Goal: Task Accomplishment & Management: Use online tool/utility

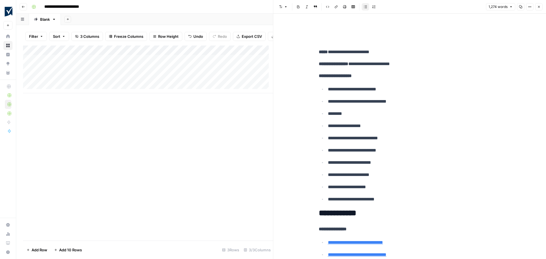
scroll to position [2049, 0]
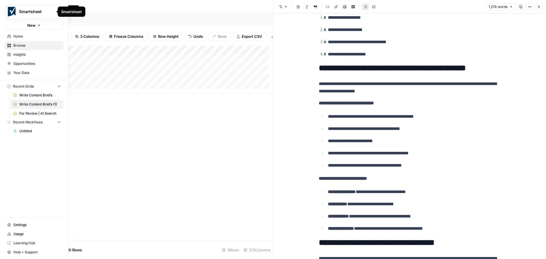
click at [16, 38] on span "Home" at bounding box center [37, 36] width 48 height 5
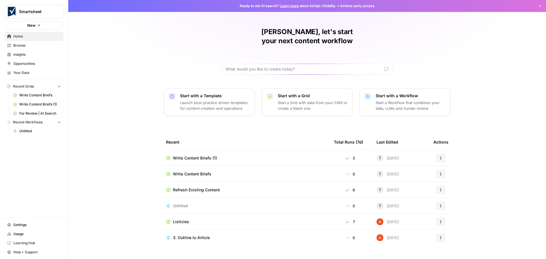
click at [180, 219] on span "Listicles" at bounding box center [181, 222] width 16 height 6
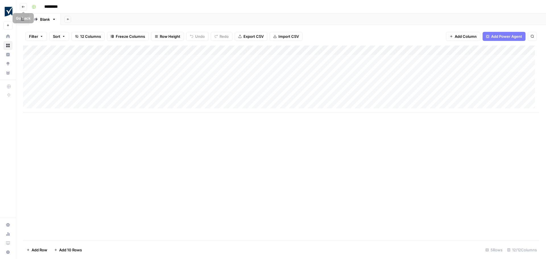
click at [23, 8] on icon "button" at bounding box center [23, 6] width 3 height 3
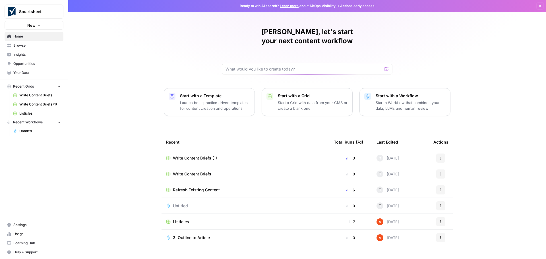
click at [24, 72] on span "Your Data" at bounding box center [37, 72] width 48 height 5
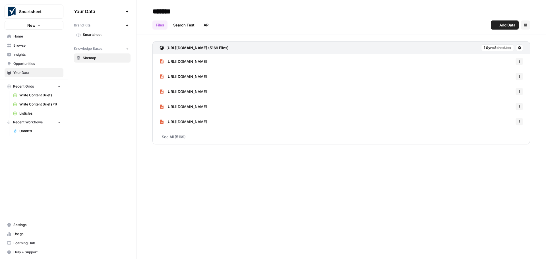
click at [103, 35] on span "Smartsheet" at bounding box center [105, 34] width 45 height 5
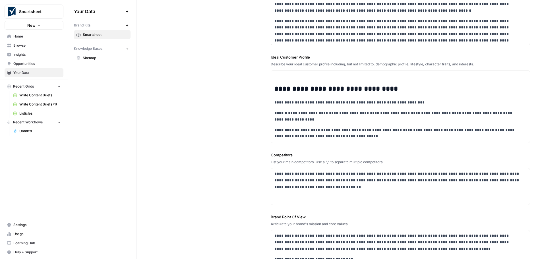
scroll to position [380, 0]
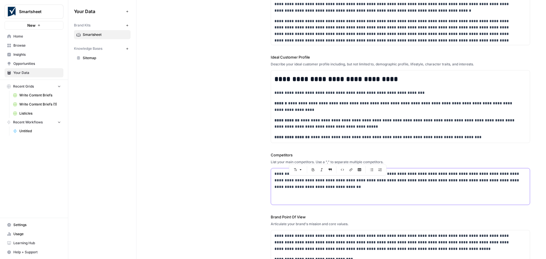
drag, startPoint x: 297, startPoint y: 182, endPoint x: 382, endPoint y: 182, distance: 85.1
click at [382, 182] on p "**********" at bounding box center [399, 180] width 249 height 19
click at [448, 181] on p "**********" at bounding box center [399, 180] width 249 height 19
click at [230, 174] on div "**********" at bounding box center [342, 111] width 378 height 405
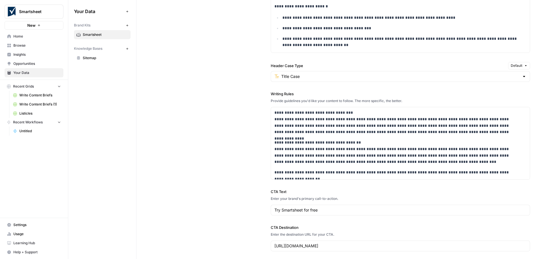
scroll to position [541, 0]
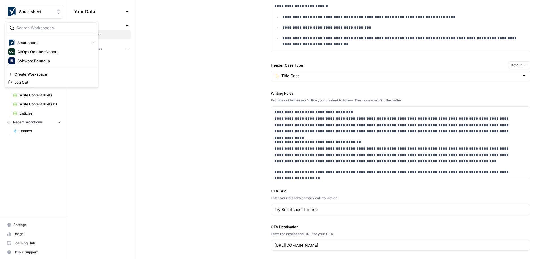
click at [59, 13] on icon "Workspace: Smartsheet" at bounding box center [59, 12] width 6 height 6
click at [191, 107] on div "**********" at bounding box center [342, 76] width 378 height 372
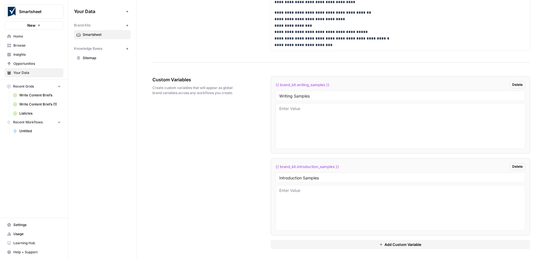
scroll to position [1026, 0]
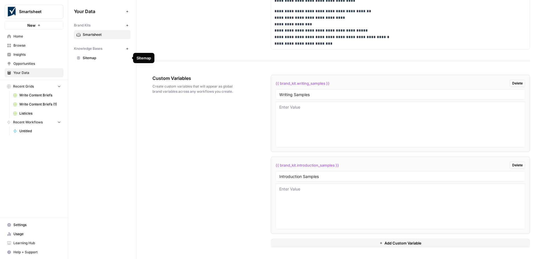
click at [102, 57] on span "Sitemap" at bounding box center [105, 57] width 45 height 5
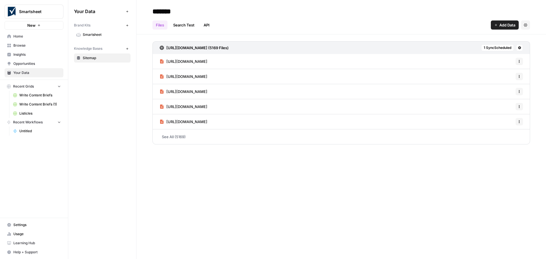
click at [187, 26] on link "Search Test" at bounding box center [184, 24] width 28 height 9
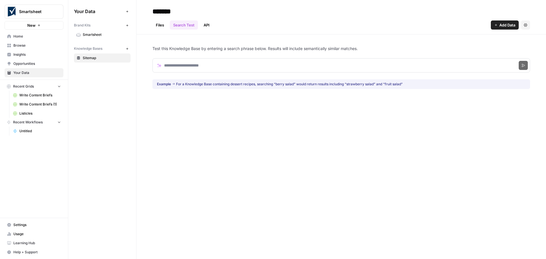
click at [162, 26] on link "Files" at bounding box center [160, 24] width 15 height 9
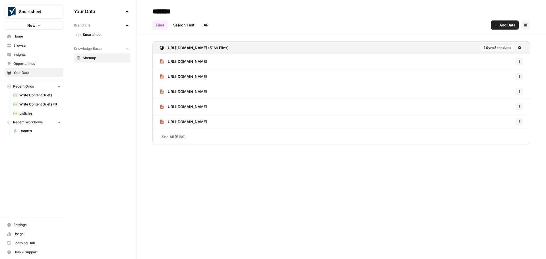
click at [205, 26] on link "API" at bounding box center [206, 24] width 13 height 9
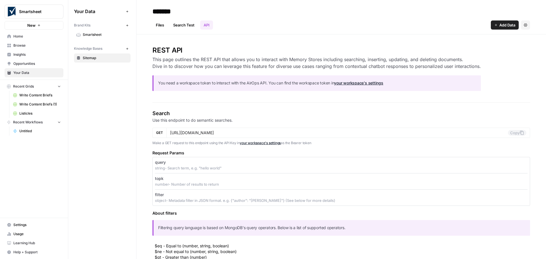
click at [164, 27] on link "Files" at bounding box center [160, 24] width 15 height 9
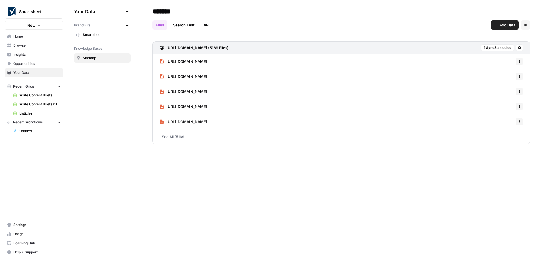
click at [30, 113] on span "Listicles" at bounding box center [40, 113] width 42 height 5
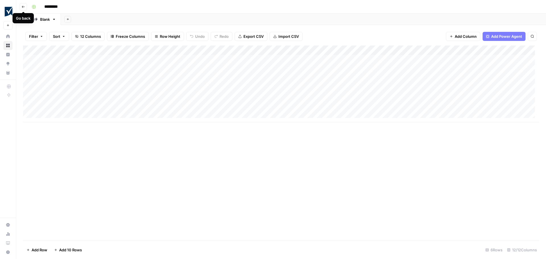
click at [22, 9] on button "Go back" at bounding box center [23, 6] width 7 height 7
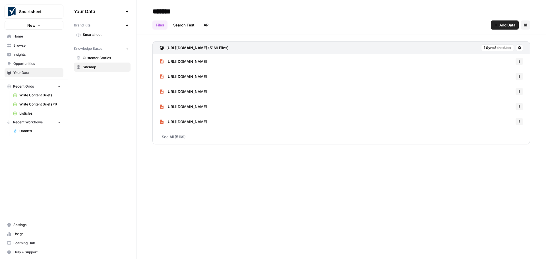
click at [24, 45] on span "Browse" at bounding box center [37, 45] width 48 height 5
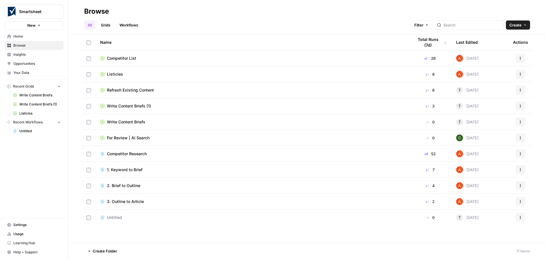
click at [112, 74] on span "Listicles" at bounding box center [115, 74] width 16 height 6
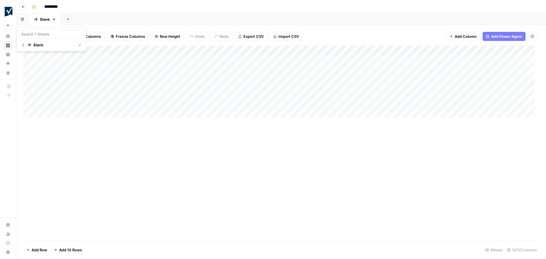
click at [20, 19] on button "button" at bounding box center [22, 19] width 13 height 11
click at [101, 196] on div "Add Column" at bounding box center [281, 143] width 516 height 195
click at [24, 6] on icon "button" at bounding box center [23, 6] width 3 height 3
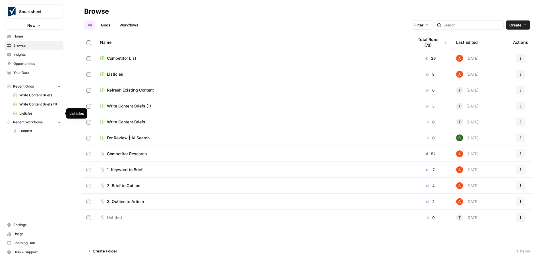
click at [25, 111] on span "Listicles" at bounding box center [40, 113] width 42 height 5
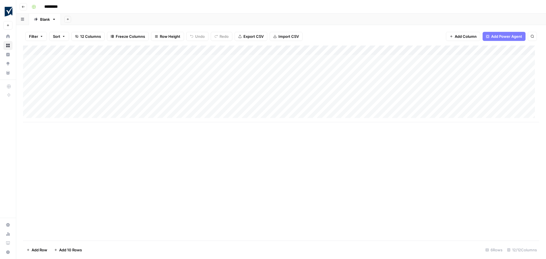
click at [514, 68] on div "Add Column" at bounding box center [281, 84] width 516 height 77
click at [395, 68] on div "Add Column" at bounding box center [281, 84] width 516 height 77
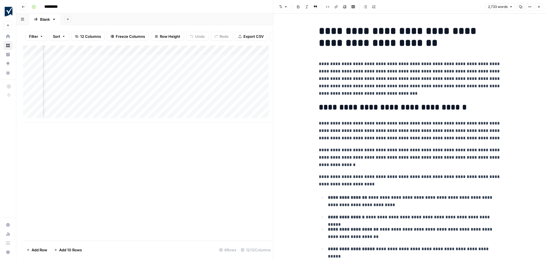
click at [539, 6] on icon "button" at bounding box center [539, 7] width 2 height 2
